Goal: Task Accomplishment & Management: Use online tool/utility

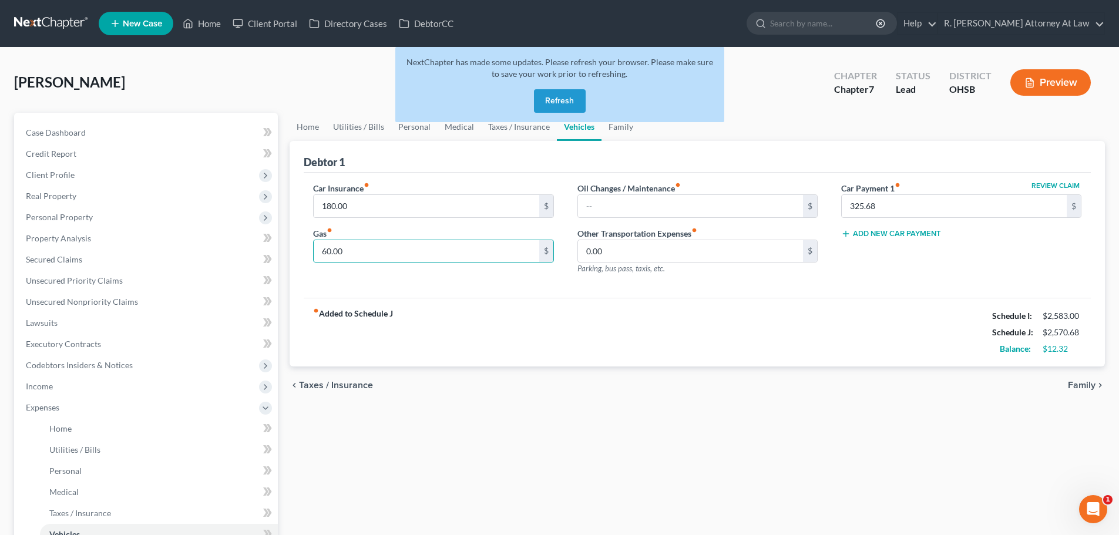
drag, startPoint x: 210, startPoint y: 68, endPoint x: 210, endPoint y: 47, distance: 20.6
click at [208, 65] on div "Jackson, Booker Upgraded Chapter Chapter 7 Status Lead District OHSB Preview" at bounding box center [559, 87] width 1090 height 51
click at [205, 26] on link "Home" at bounding box center [202, 23] width 50 height 21
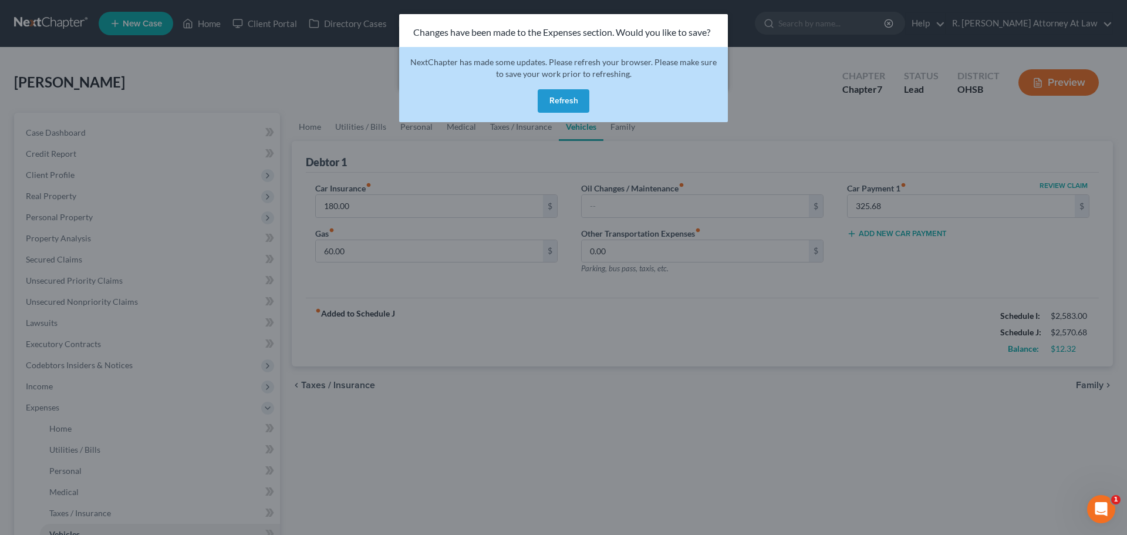
click at [752, 43] on div "Changes have been made to the Expenses section. Would you like to save? Save & …" at bounding box center [563, 267] width 1127 height 535
click at [550, 99] on button "Refresh" at bounding box center [564, 100] width 52 height 23
click at [288, 80] on div "Changes have been made to the Expenses section. Would you like to save? Save & …" at bounding box center [563, 267] width 1127 height 535
click at [550, 95] on button "Refresh" at bounding box center [564, 100] width 52 height 23
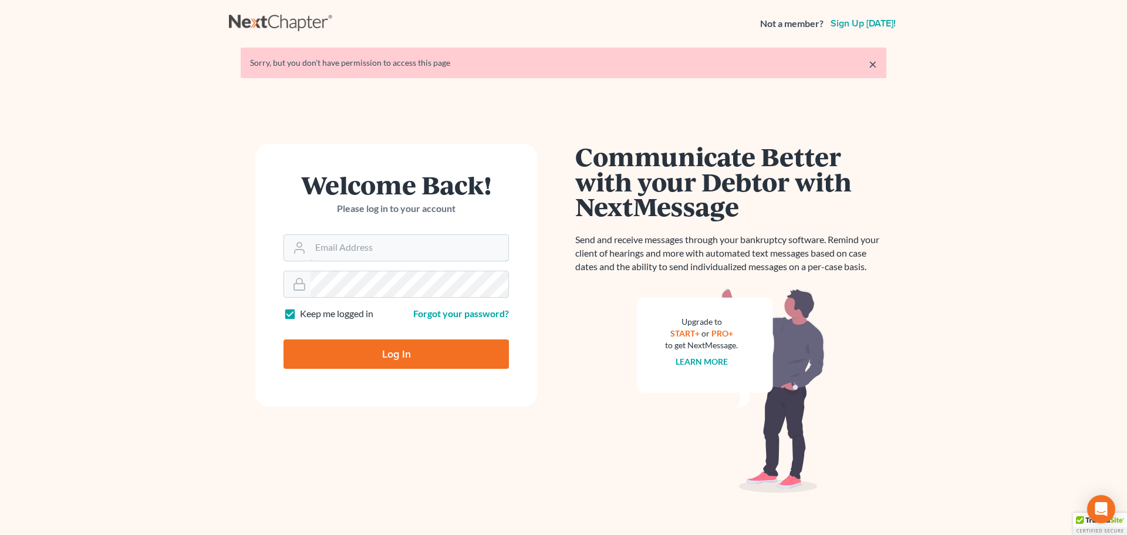
type input "[EMAIL_ADDRESS][DOMAIN_NAME]"
click at [389, 355] on input "Log In" at bounding box center [396, 353] width 225 height 29
type input "Thinking..."
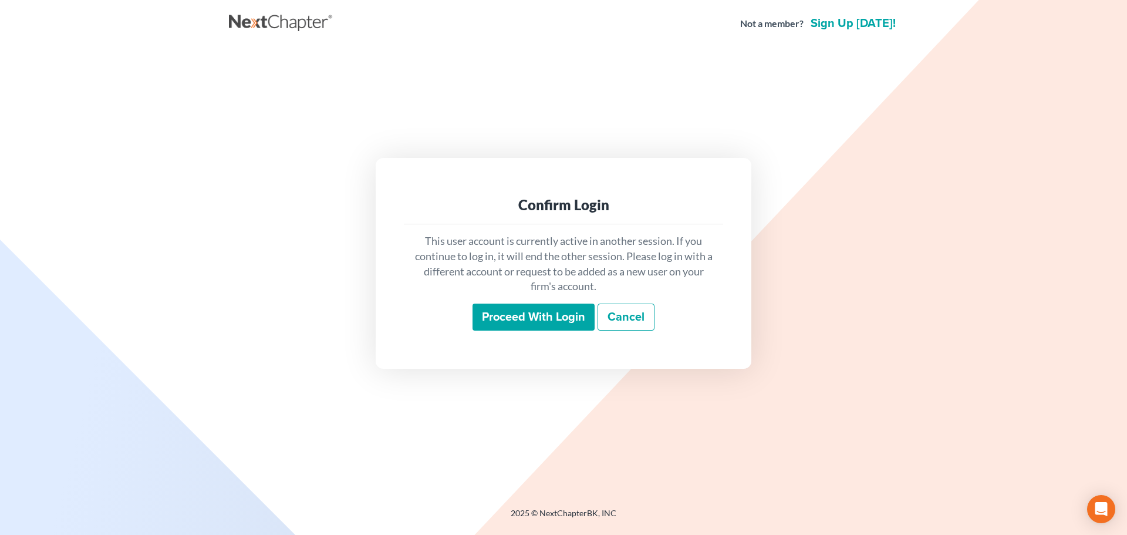
click at [504, 319] on input "Proceed with login" at bounding box center [534, 317] width 122 height 27
